Goal: Task Accomplishment & Management: Manage account settings

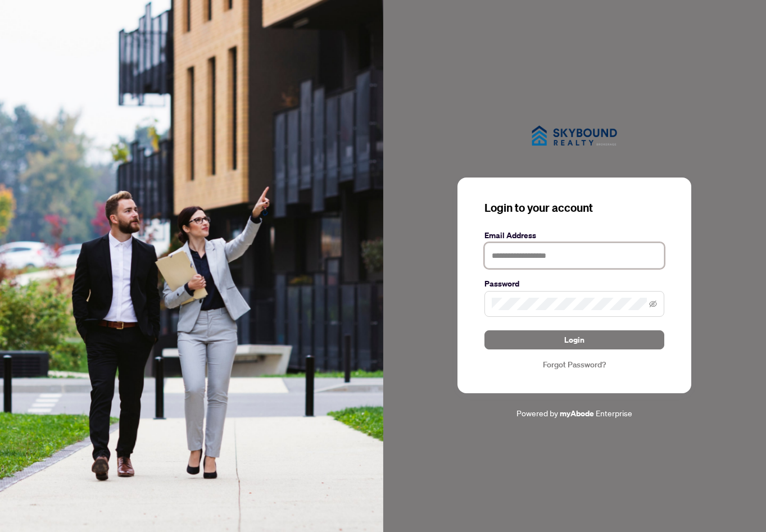
type input "**********"
click at [574, 339] on button "Login" at bounding box center [574, 339] width 180 height 19
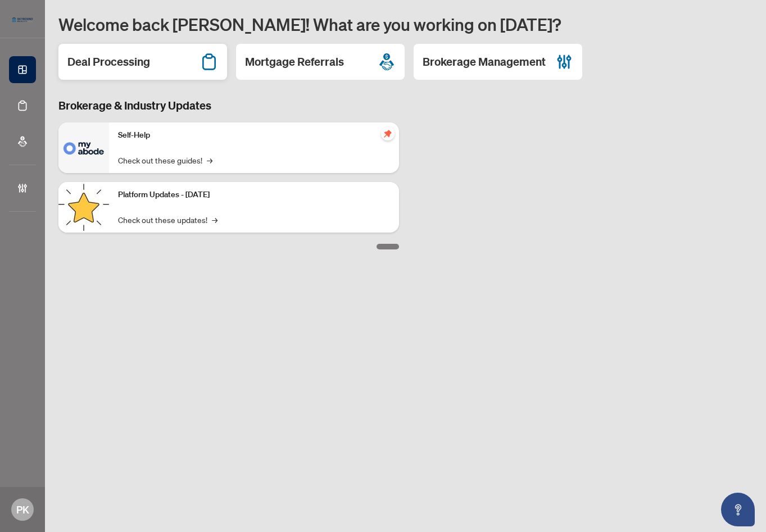
click at [152, 63] on div "Deal Processing" at bounding box center [142, 62] width 169 height 36
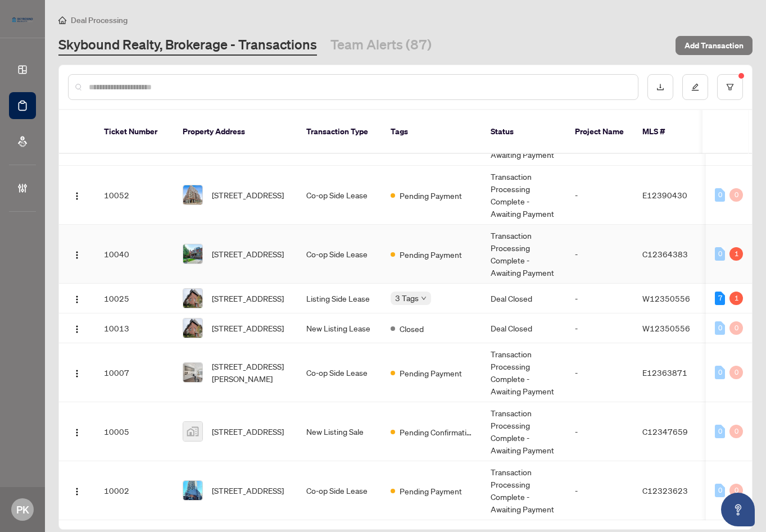
scroll to position [153, 0]
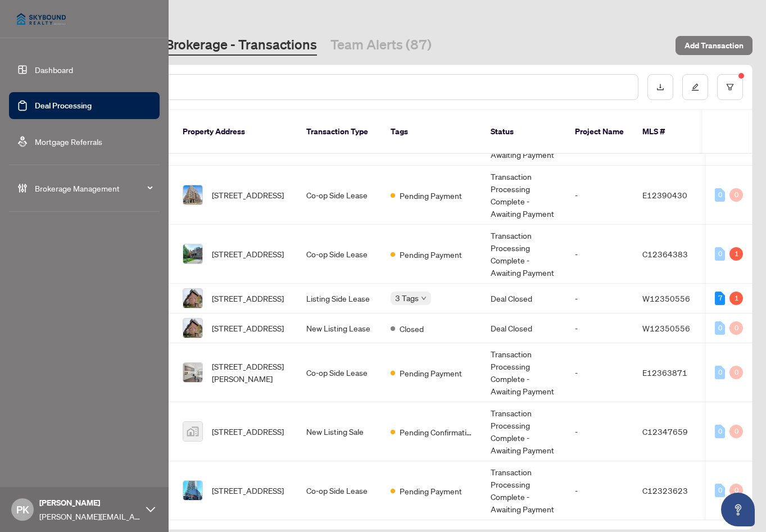
click at [126, 190] on span "Brokerage Management" at bounding box center [93, 188] width 117 height 12
click at [109, 269] on link "Brokerage Profile & Branches" at bounding box center [75, 269] width 103 height 10
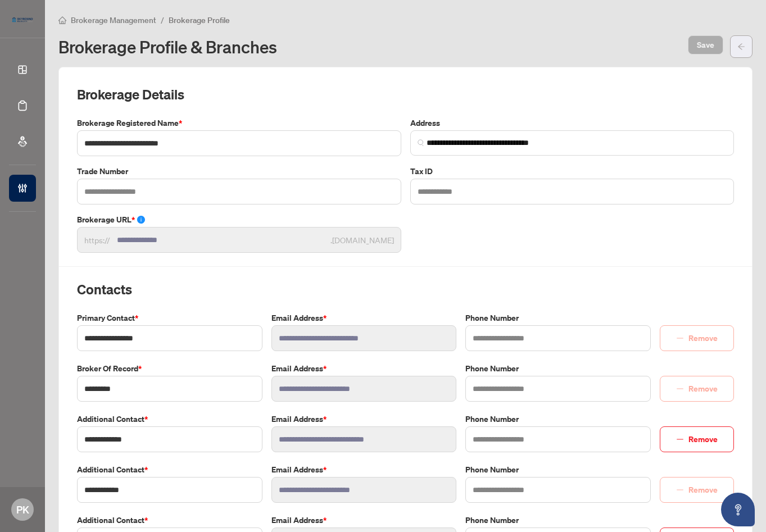
click at [740, 47] on icon "arrow-left" at bounding box center [741, 47] width 8 height 8
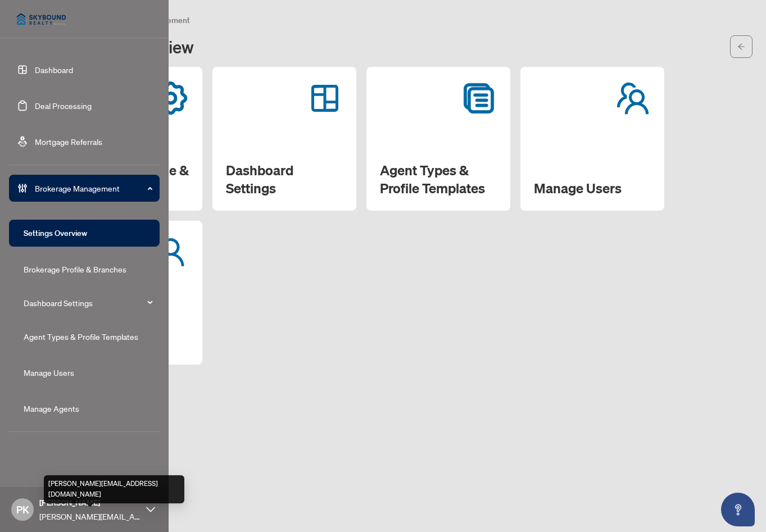
click at [139, 507] on span "[PERSON_NAME]" at bounding box center [89, 503] width 101 height 12
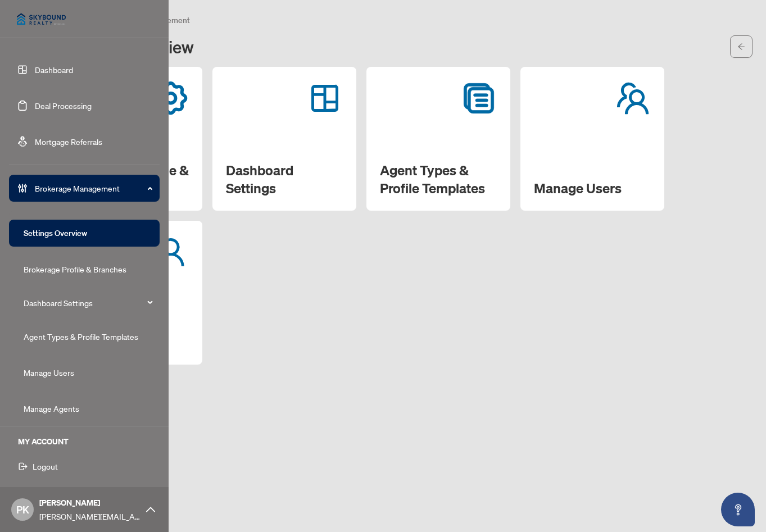
click at [149, 506] on icon at bounding box center [150, 509] width 9 height 9
drag, startPoint x: 72, startPoint y: 505, endPoint x: 79, endPoint y: 489, distance: 17.9
click at [72, 506] on span "[PERSON_NAME]" at bounding box center [89, 503] width 101 height 12
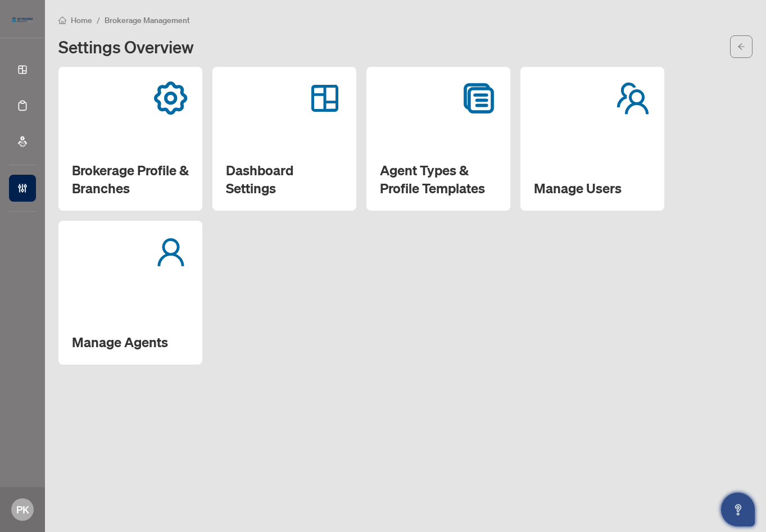
click at [743, 503] on icon "Open asap" at bounding box center [738, 510] width 14 height 14
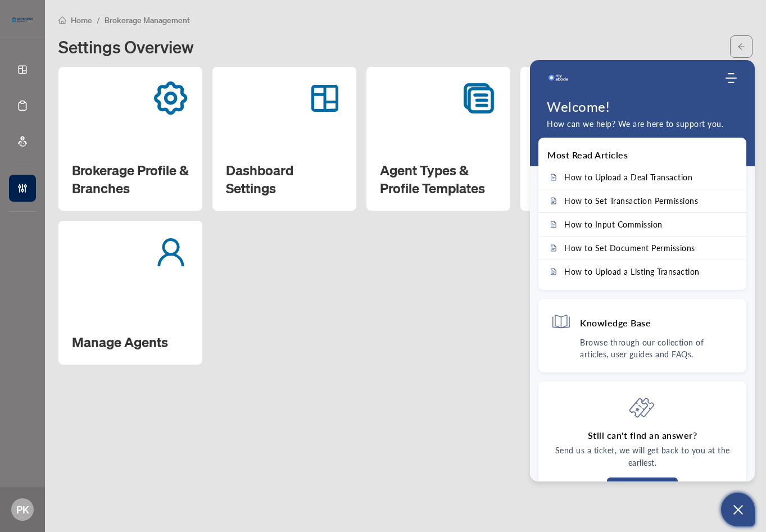
drag, startPoint x: 351, startPoint y: 333, endPoint x: 38, endPoint y: 106, distance: 387.0
click at [349, 332] on div "Brokerage Profile & Branches Dashboard Settings Agent Types & Profile Templates…" at bounding box center [405, 216] width 694 height 298
click at [349, 26] on div "Home / Brokerage Management Settings Overview" at bounding box center [405, 35] width 694 height 44
click at [744, 43] on icon "arrow-left" at bounding box center [741, 47] width 8 height 8
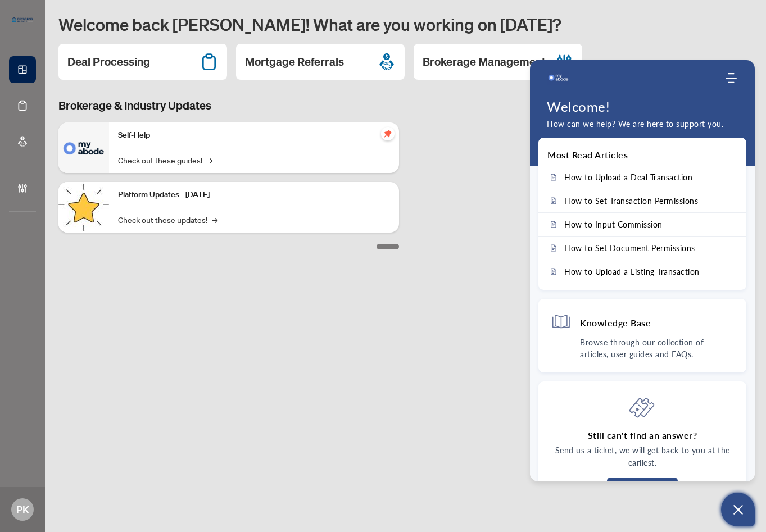
drag, startPoint x: 408, startPoint y: 189, endPoint x: 429, endPoint y: 190, distance: 21.4
click at [417, 189] on div "Brokerage & Industry Updates Self-Help Check out these guides! → Platform Updat…" at bounding box center [405, 174] width 707 height 152
click at [732, 77] on icon "Modules Menu" at bounding box center [730, 77] width 11 height 11
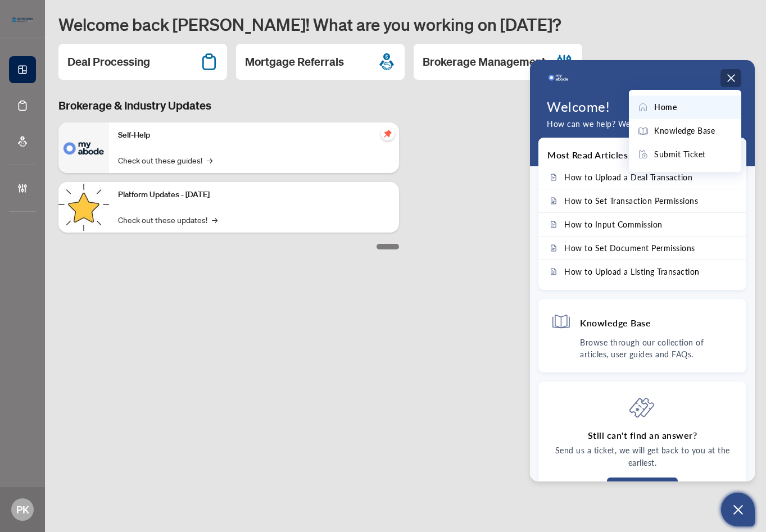
click at [735, 78] on icon "Modules Menu" at bounding box center [730, 77] width 11 height 11
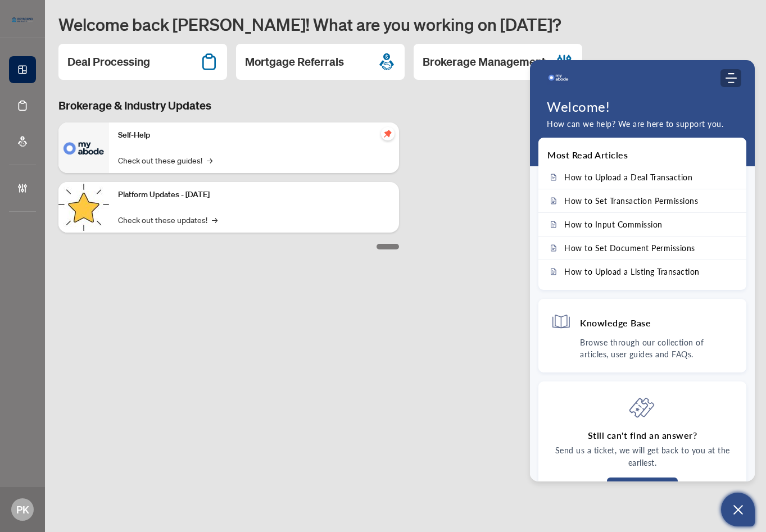
click at [732, 79] on use "Modules Menu" at bounding box center [730, 78] width 11 height 10
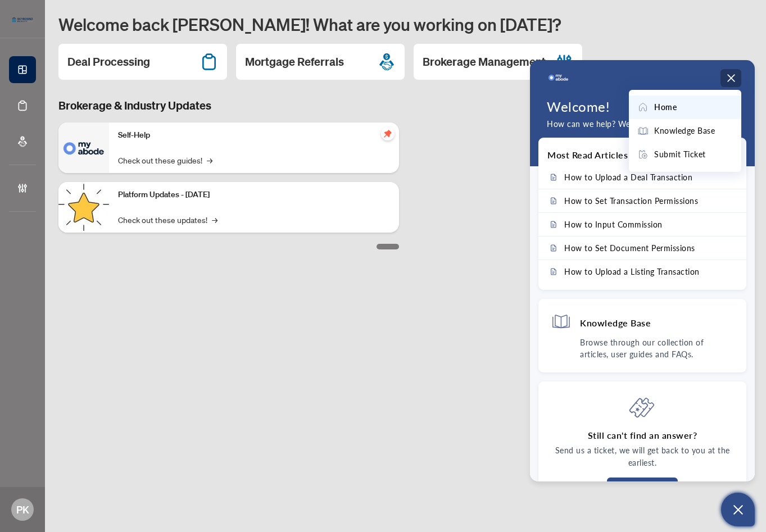
click at [738, 514] on icon "Open asap" at bounding box center [738, 510] width 14 height 14
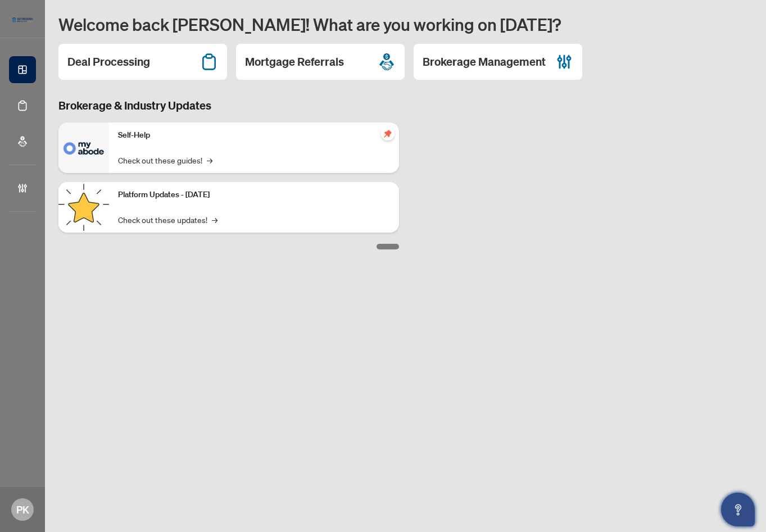
click at [739, 511] on icon "Open asap" at bounding box center [738, 510] width 14 height 14
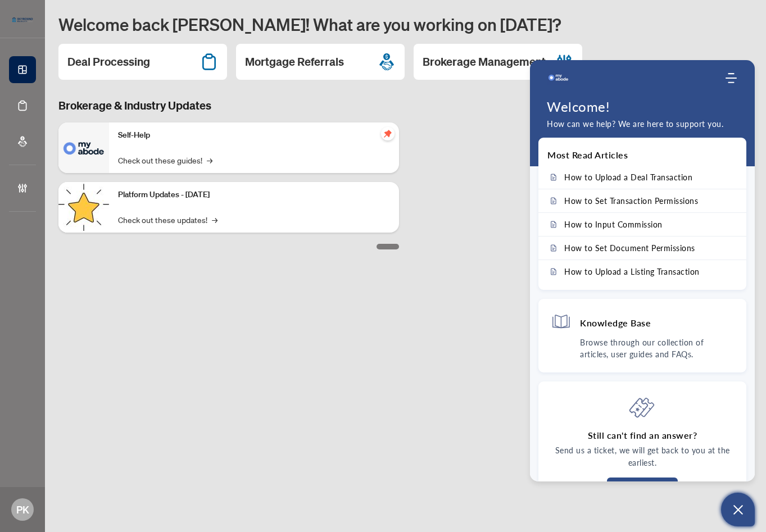
click at [637, 125] on p "How can we help? We are here to support you." at bounding box center [642, 124] width 191 height 12
drag, startPoint x: 618, startPoint y: 126, endPoint x: 680, endPoint y: 121, distance: 62.0
click at [628, 128] on p "How can we help? We are here to support you." at bounding box center [642, 124] width 191 height 12
click at [679, 121] on p "How can we help? We are here to support you." at bounding box center [642, 124] width 191 height 12
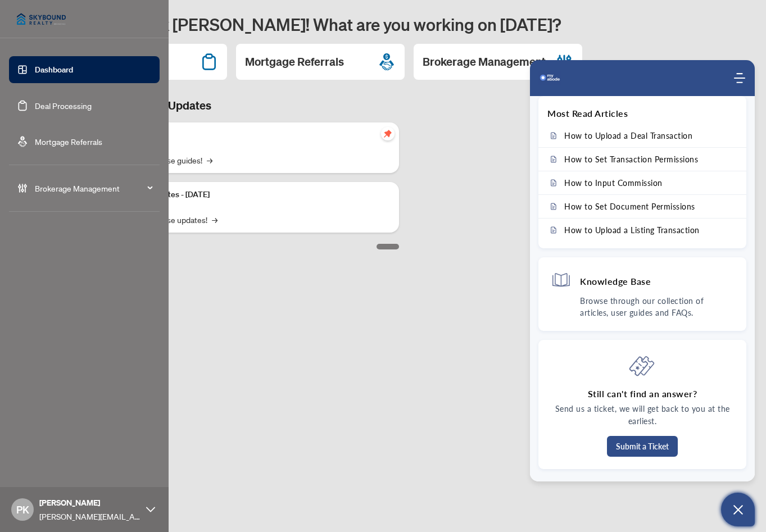
click at [153, 509] on icon at bounding box center [150, 509] width 9 height 5
click at [38, 466] on span "Logout" at bounding box center [45, 466] width 25 height 18
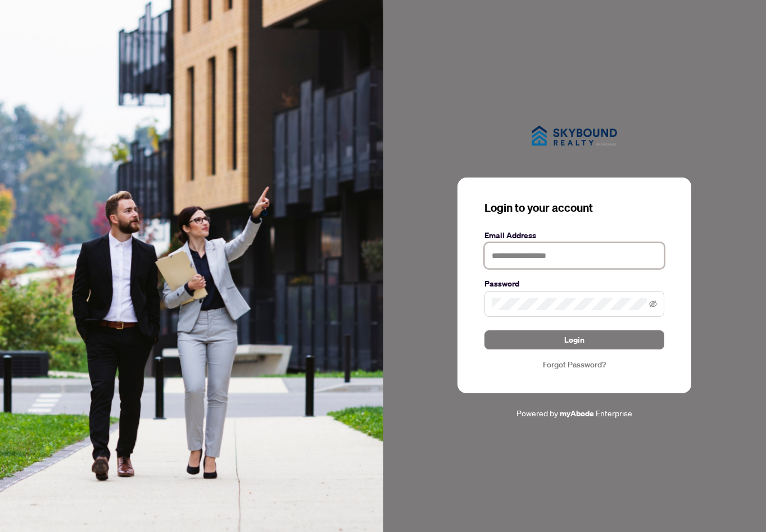
type input "**********"
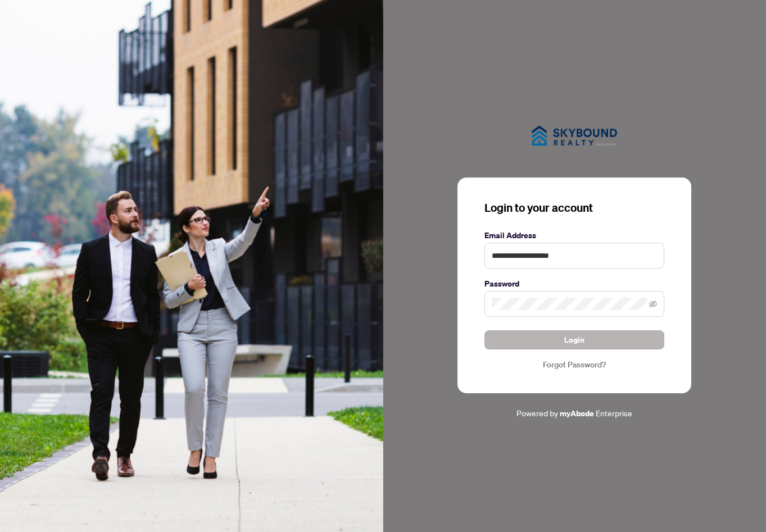
click at [598, 336] on button "Login" at bounding box center [574, 339] width 180 height 19
